Goal: Task Accomplishment & Management: Use online tool/utility

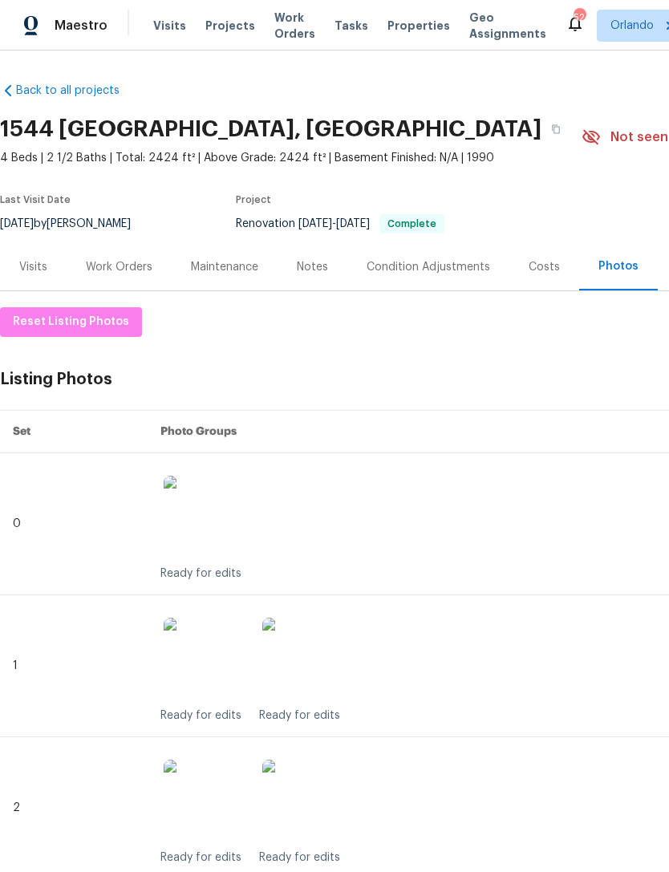
click at [274, 30] on span "Work Orders" at bounding box center [294, 26] width 41 height 32
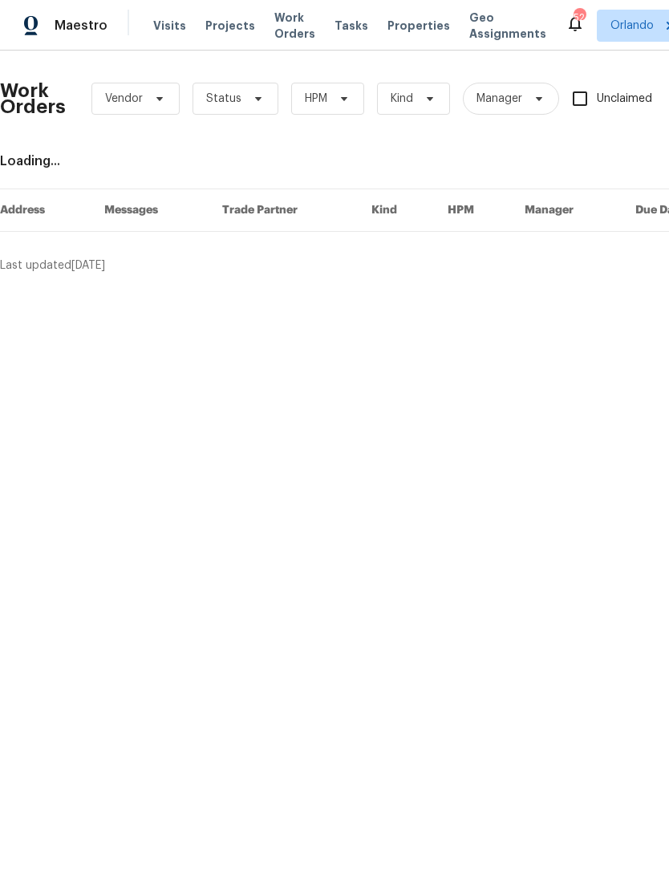
click at [293, 26] on span "Work Orders" at bounding box center [294, 26] width 41 height 32
click at [292, 26] on span "Work Orders" at bounding box center [294, 26] width 41 height 32
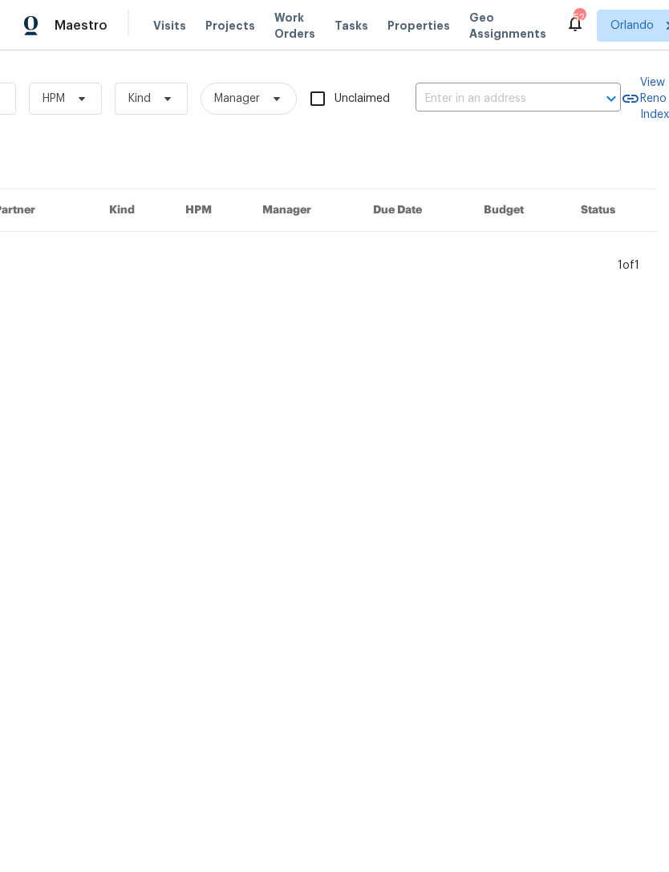
scroll to position [0, 264]
click at [489, 91] on input "text" at bounding box center [495, 99] width 160 height 25
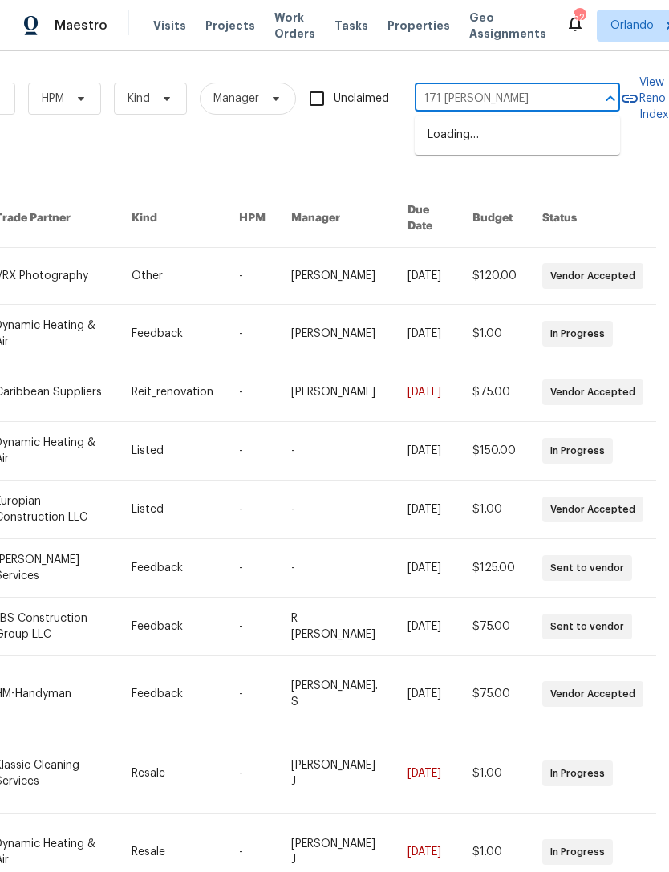
type input "171 [PERSON_NAME]"
click at [561, 148] on li "[STREET_ADDRESS][PERSON_NAME]" at bounding box center [517, 143] width 205 height 43
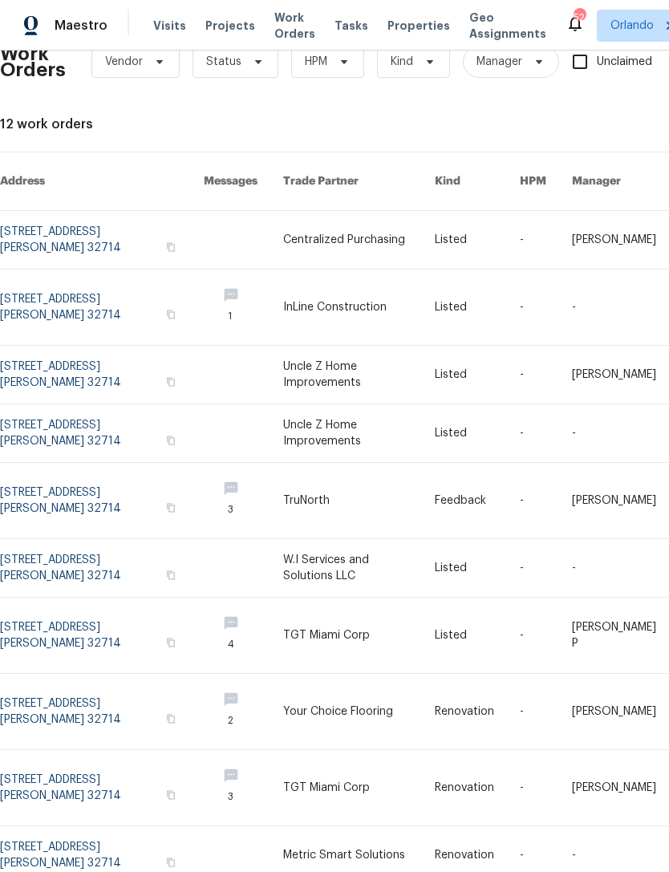
scroll to position [37, 0]
click at [120, 284] on link at bounding box center [102, 306] width 204 height 75
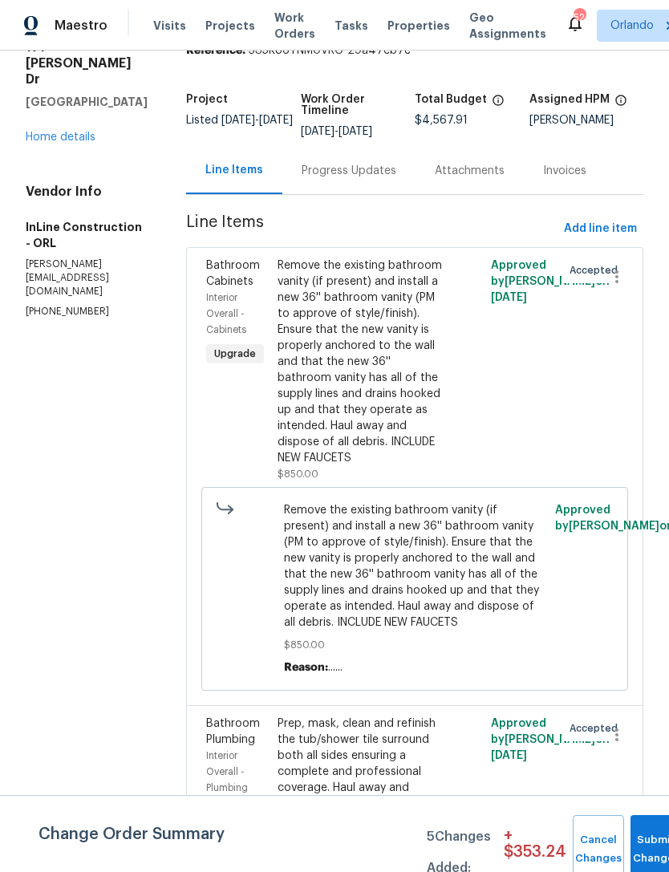
scroll to position [86, 0]
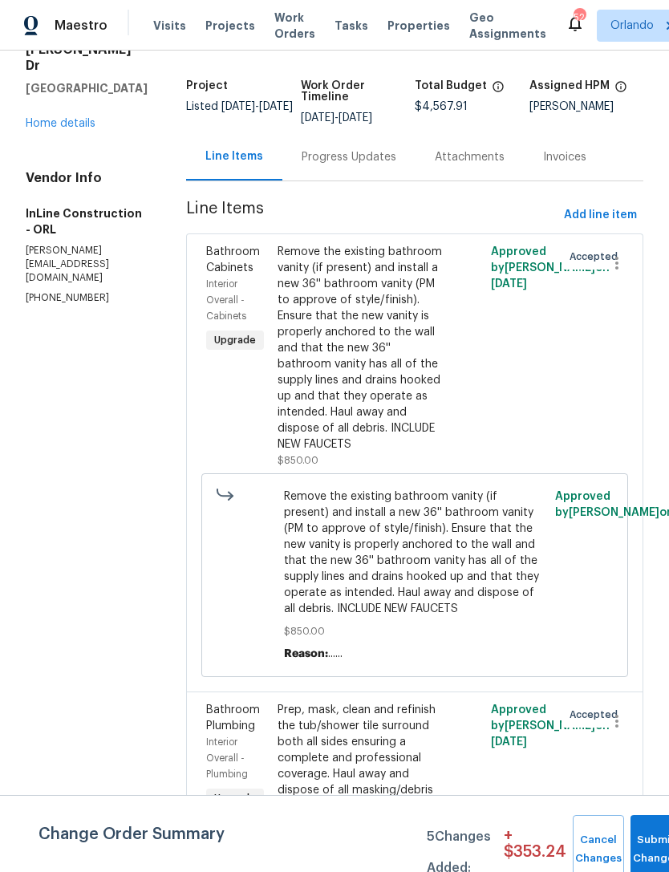
click at [431, 384] on div "Remove the existing bathroom vanity (if present) and install a new 36'' bathroo…" at bounding box center [361, 348] width 168 height 208
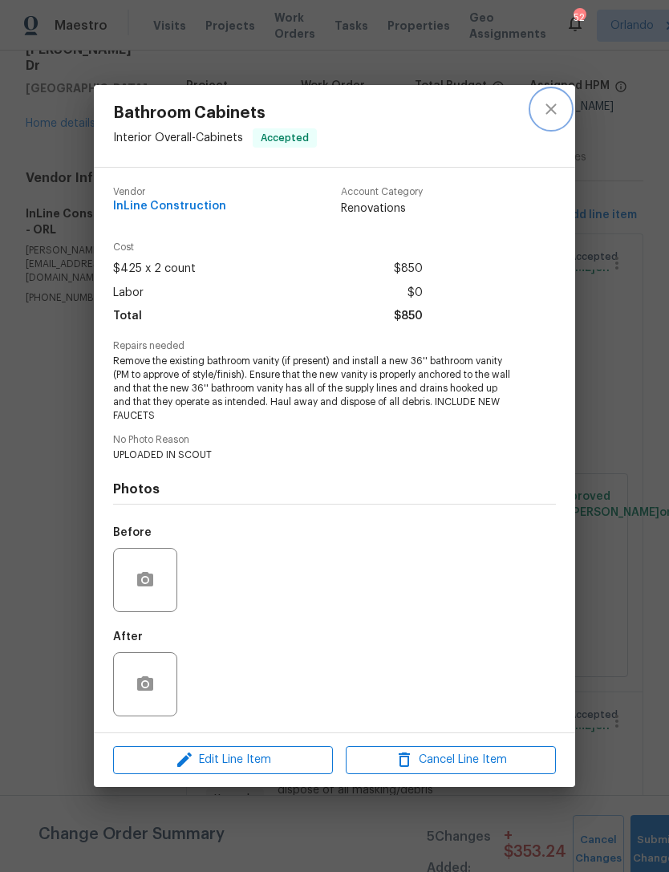
click at [554, 109] on icon "close" at bounding box center [550, 108] width 19 height 19
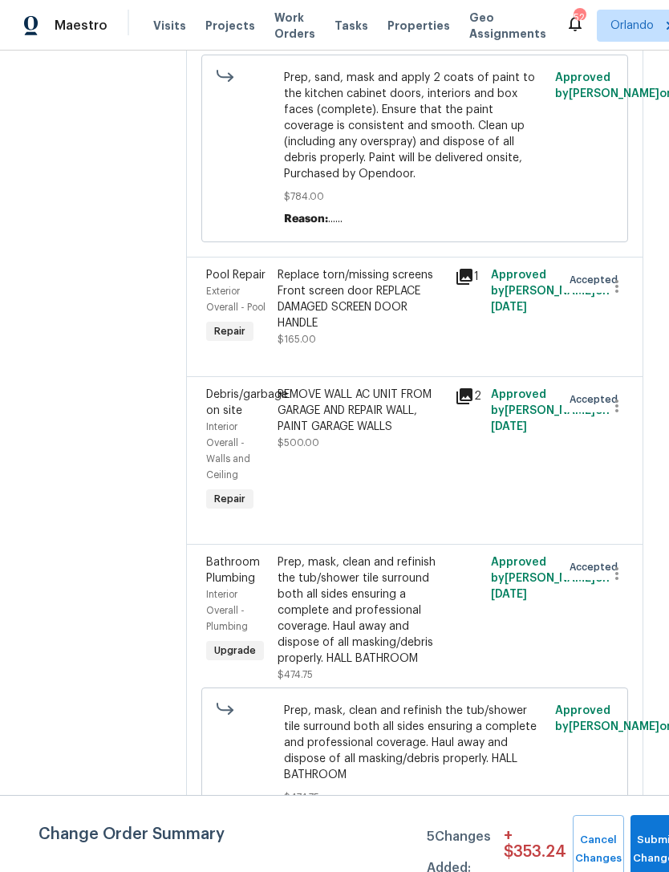
scroll to position [2204, 0]
